Goal: Task Accomplishment & Management: Manage account settings

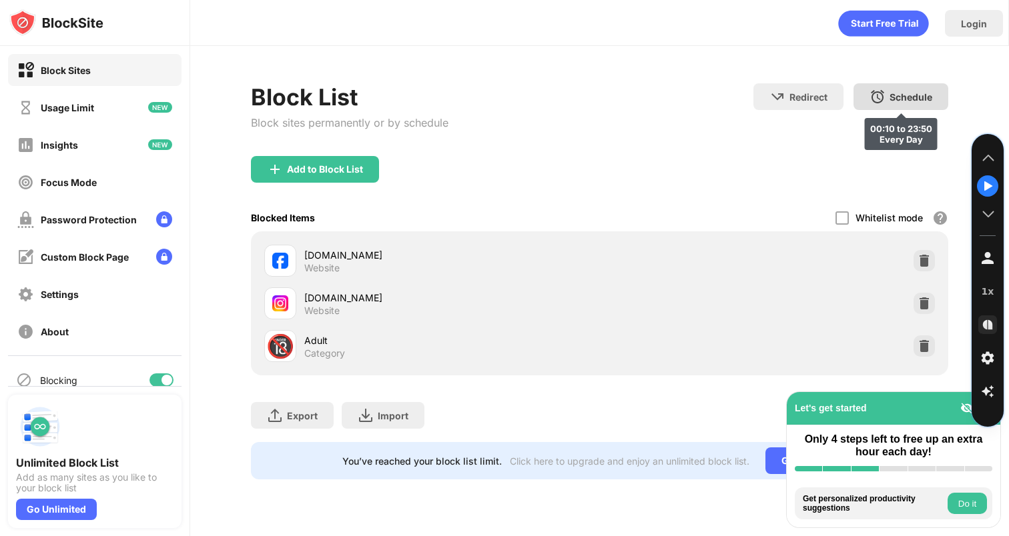
click at [910, 104] on div "Schedule 00:10 to 23:50 Every Day" at bounding box center [900, 96] width 95 height 27
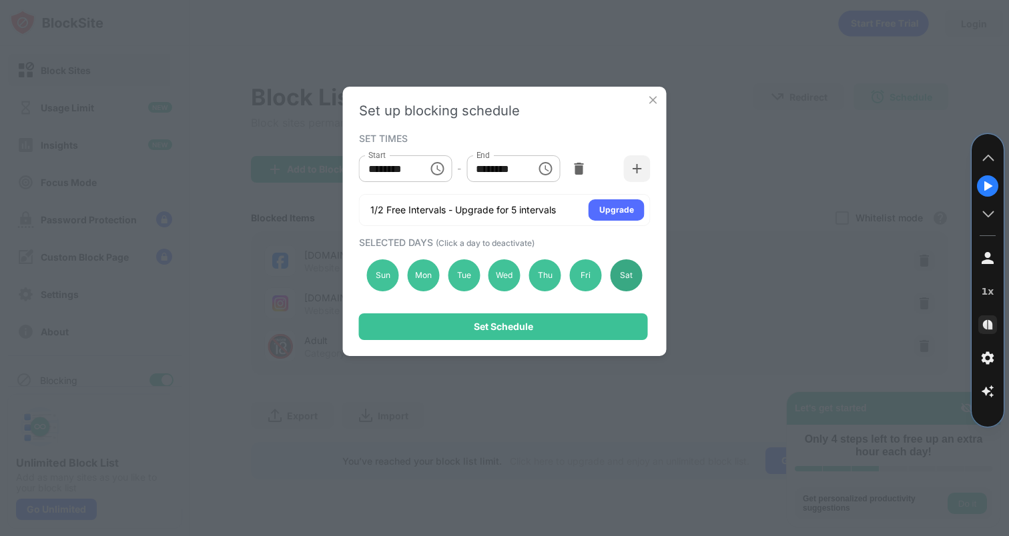
click at [636, 280] on div "Sat" at bounding box center [626, 276] width 32 height 32
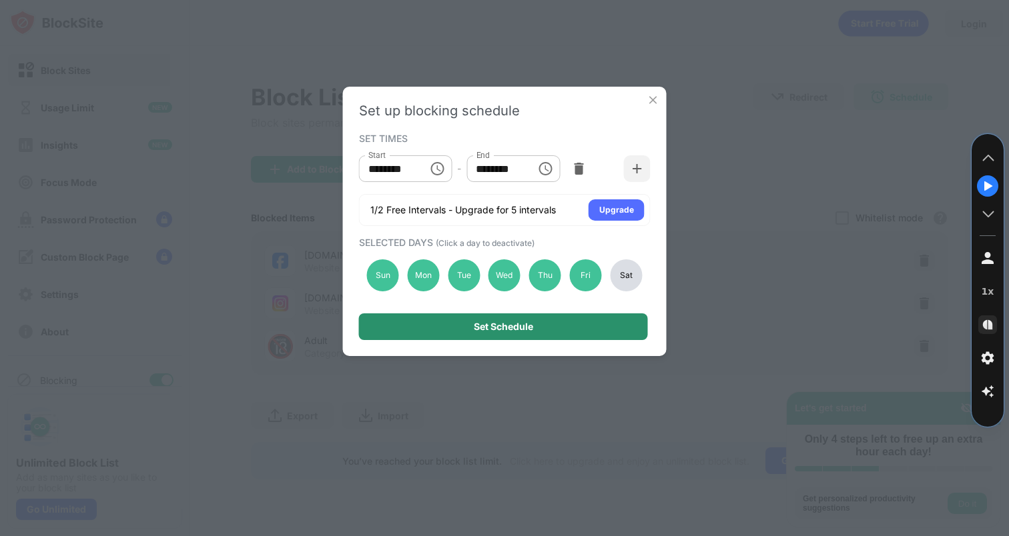
click at [596, 325] on div "Set Schedule" at bounding box center [503, 327] width 289 height 27
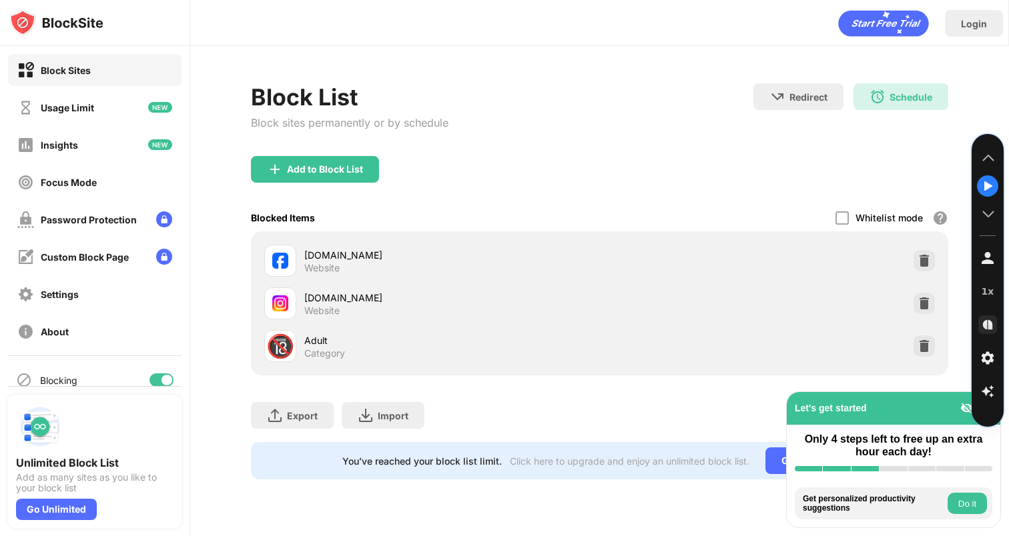
click at [866, 93] on div "Schedule 00:10 to 23:50 Sun,Mon,Tue,Wed,Thu,Fri" at bounding box center [900, 96] width 95 height 27
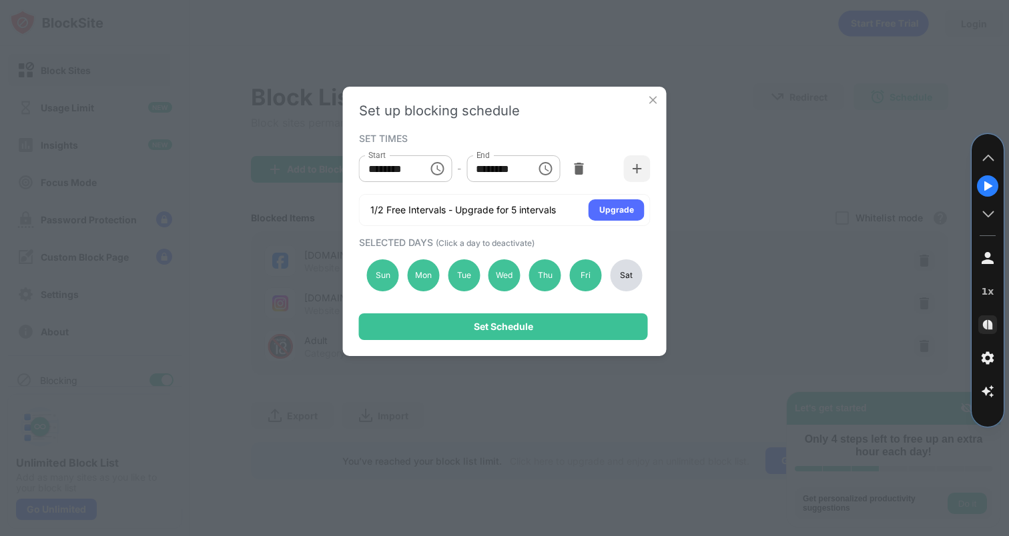
click at [624, 277] on div "Sat" at bounding box center [626, 276] width 32 height 32
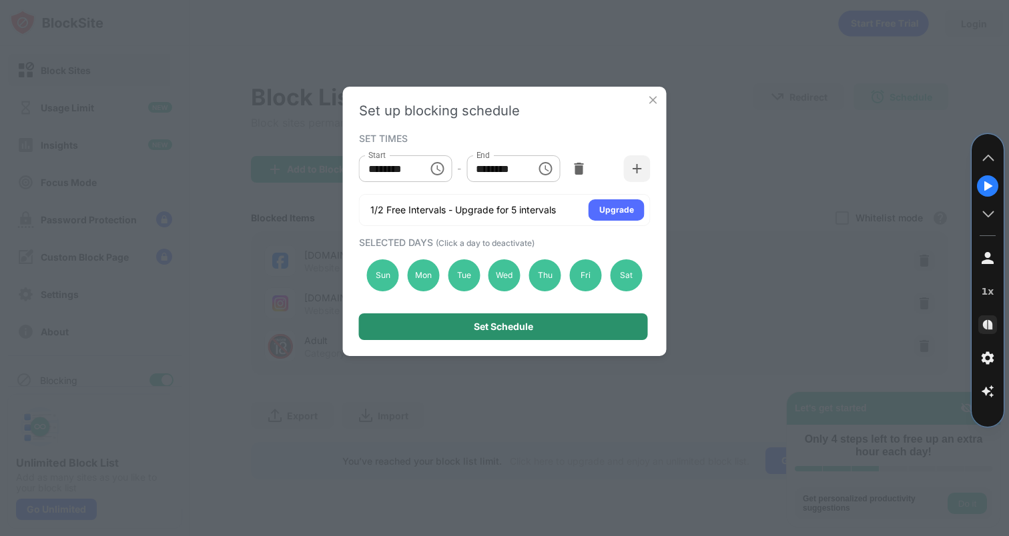
click at [607, 318] on div "Set Schedule" at bounding box center [503, 327] width 289 height 27
